Goal: Find contact information: Find contact information

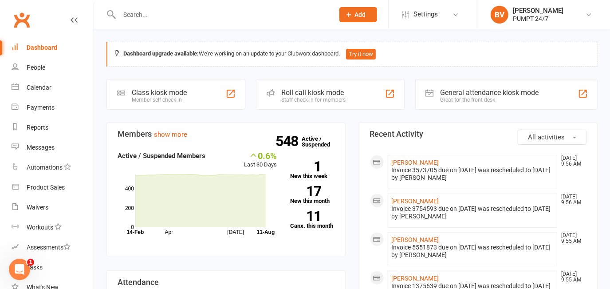
click at [168, 18] on input "text" at bounding box center [222, 14] width 211 height 12
type input "mal"
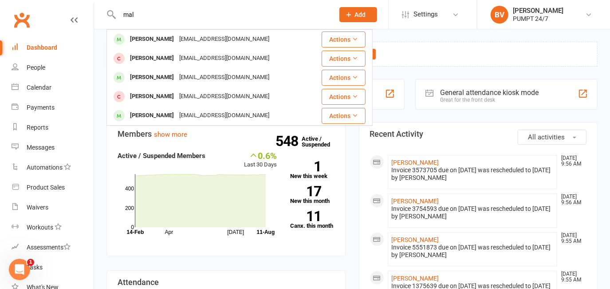
drag, startPoint x: 229, startPoint y: 18, endPoint x: 92, endPoint y: 29, distance: 137.6
click at [93, 2] on header "mal [PERSON_NAME] [EMAIL_ADDRESS][DOMAIN_NAME] Actions [PERSON_NAME] [EMAIL_ADD…" at bounding box center [305, 2] width 610 height 0
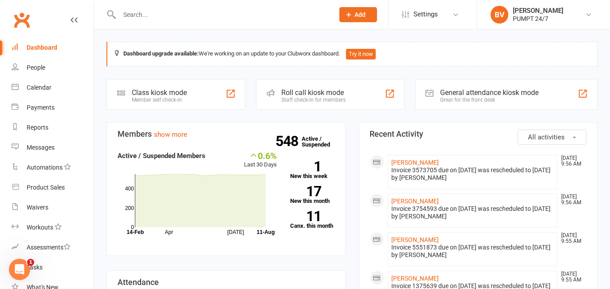
click at [169, 10] on input "text" at bounding box center [222, 14] width 211 height 12
type input "geor"
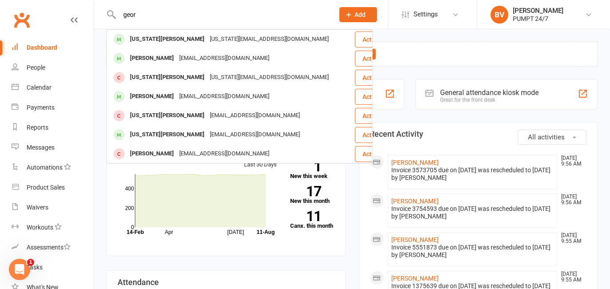
drag, startPoint x: 148, startPoint y: 19, endPoint x: 79, endPoint y: 17, distance: 69.3
click at [79, 2] on header "geor [US_STATE][PERSON_NAME] [US_STATE][EMAIL_ADDRESS][DOMAIN_NAME] Actions [PE…" at bounding box center [305, 2] width 610 height 0
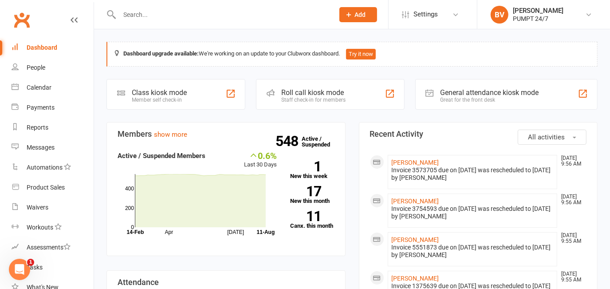
click at [168, 11] on input "text" at bounding box center [222, 14] width 211 height 12
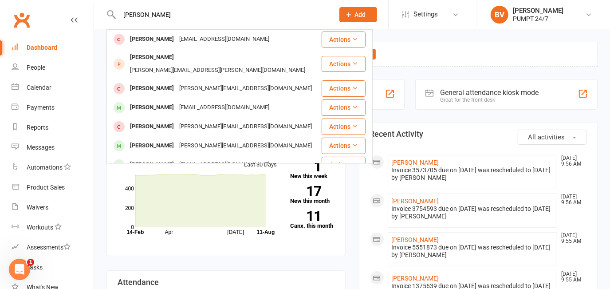
type input "samu"
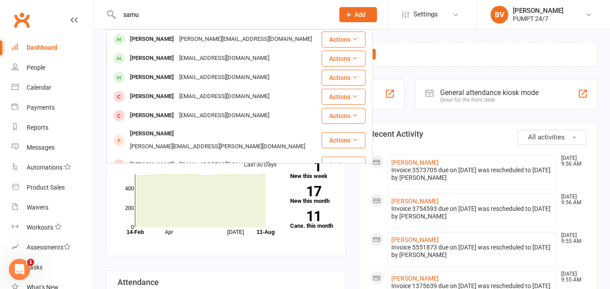
drag, startPoint x: 159, startPoint y: 13, endPoint x: 107, endPoint y: 12, distance: 52.8
click at [107, 12] on div "samu [PERSON_NAME] [PERSON_NAME][EMAIL_ADDRESS][DOMAIN_NAME] Actions [PERSON_NA…" at bounding box center [217, 14] width 221 height 29
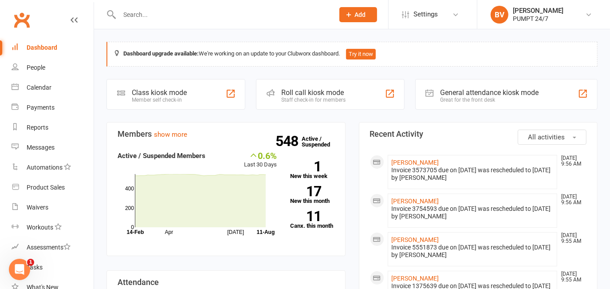
click at [177, 15] on input "text" at bounding box center [222, 14] width 211 height 12
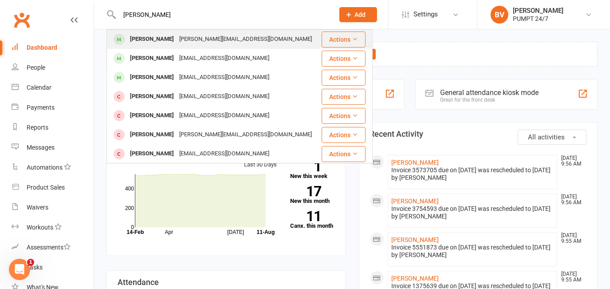
type input "[PERSON_NAME]"
click at [182, 37] on div "[PERSON_NAME][EMAIL_ADDRESS][DOMAIN_NAME]" at bounding box center [246, 39] width 138 height 13
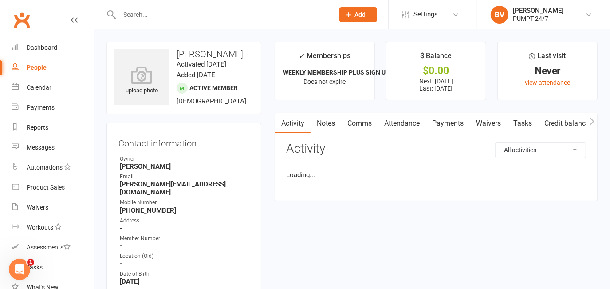
scroll to position [40, 0]
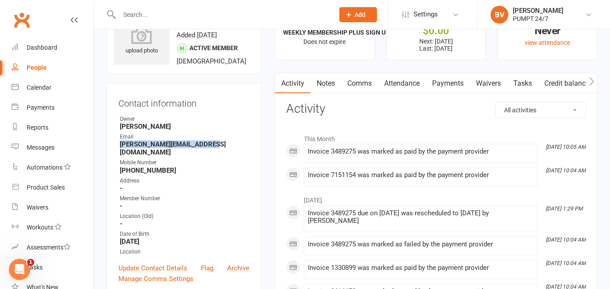
drag, startPoint x: 135, startPoint y: 142, endPoint x: 229, endPoint y: 147, distance: 93.4
click at [229, 147] on li "Email [PERSON_NAME][EMAIL_ADDRESS][DOMAIN_NAME]" at bounding box center [184, 145] width 131 height 24
drag, startPoint x: 228, startPoint y: 147, endPoint x: 209, endPoint y: 143, distance: 19.0
copy strong "[PERSON_NAME][EMAIL_ADDRESS][DOMAIN_NAME]"
